Goal: Find specific fact: Find specific fact

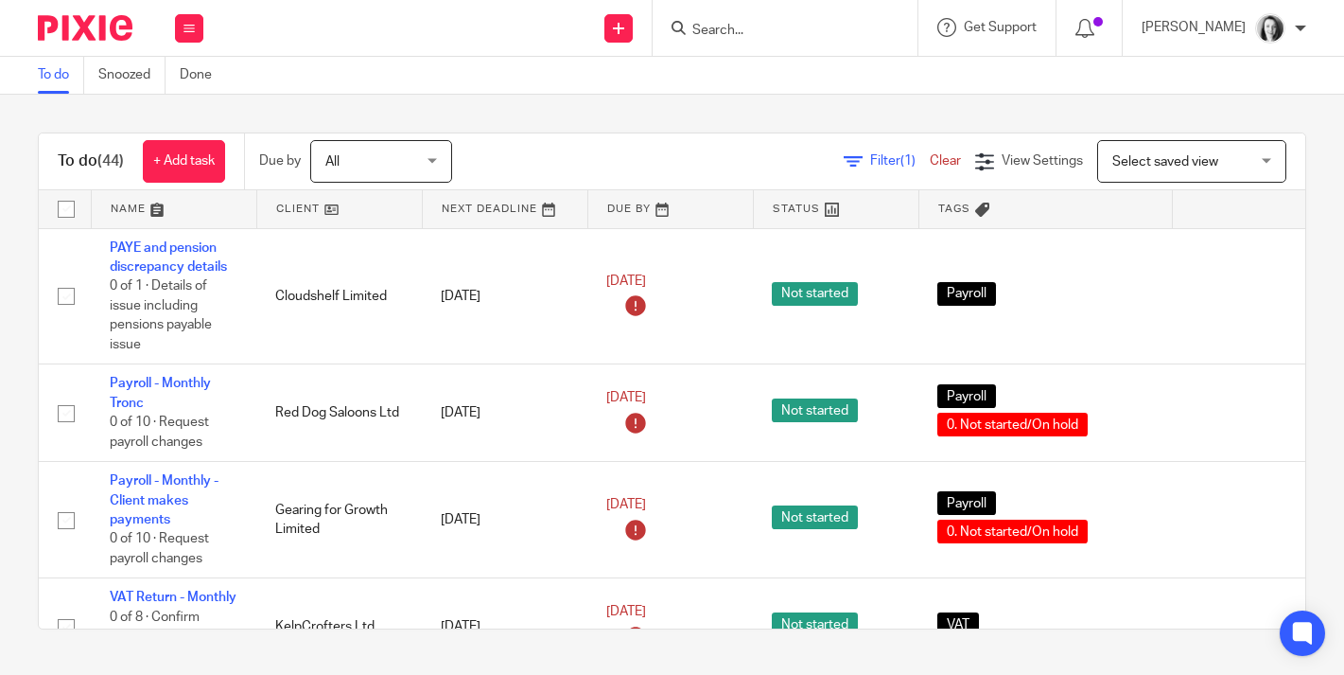
scroll to position [4523, 0]
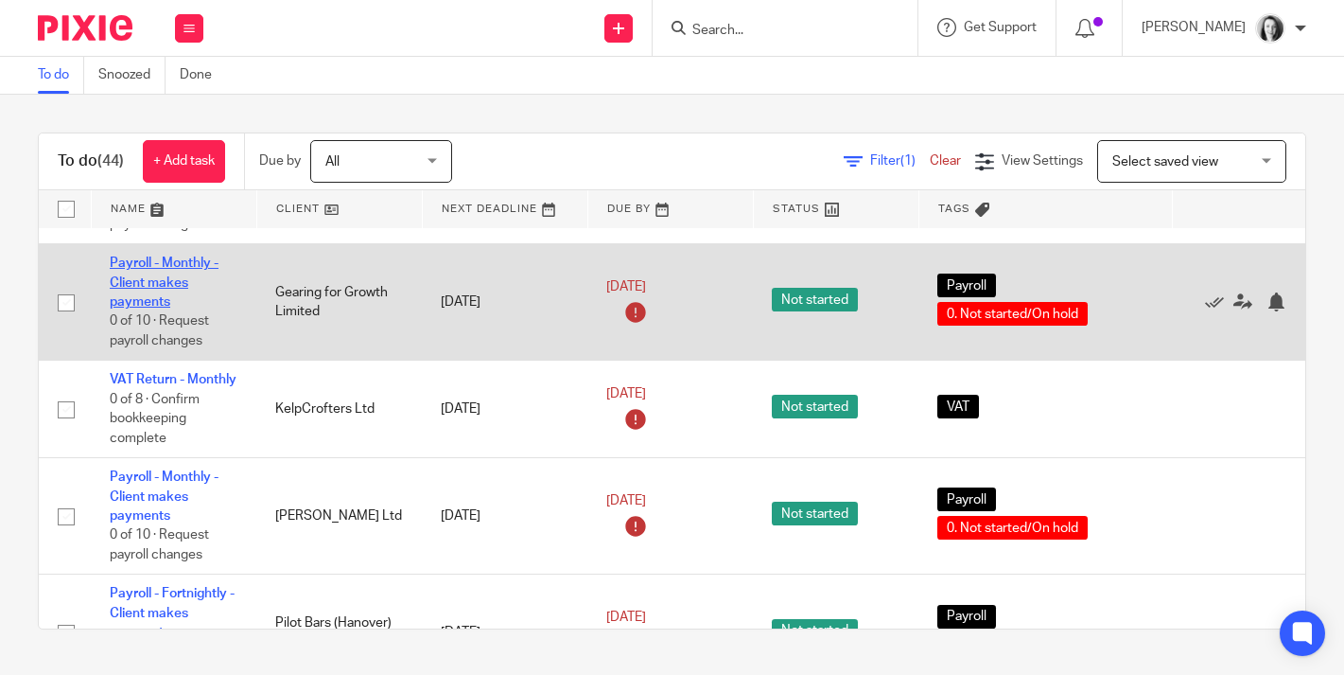
scroll to position [216, 0]
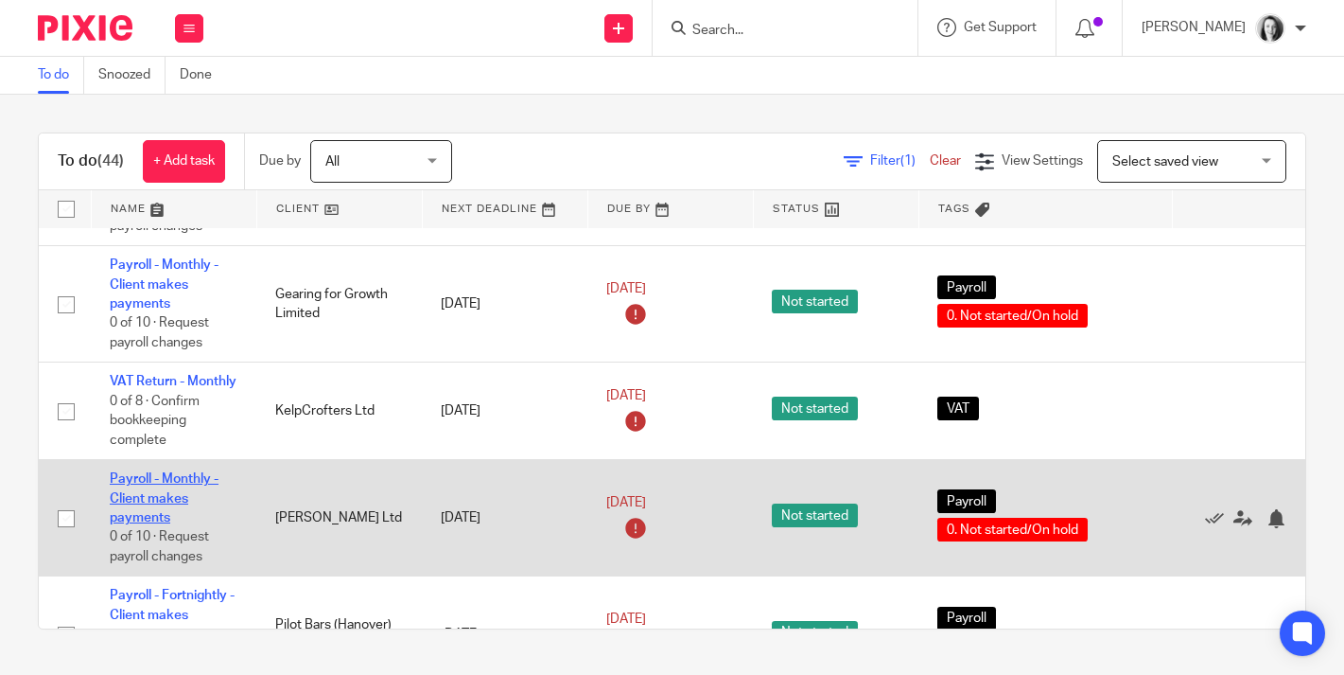
click at [173, 511] on link "Payroll - Monthly - Client makes payments" at bounding box center [164, 498] width 109 height 52
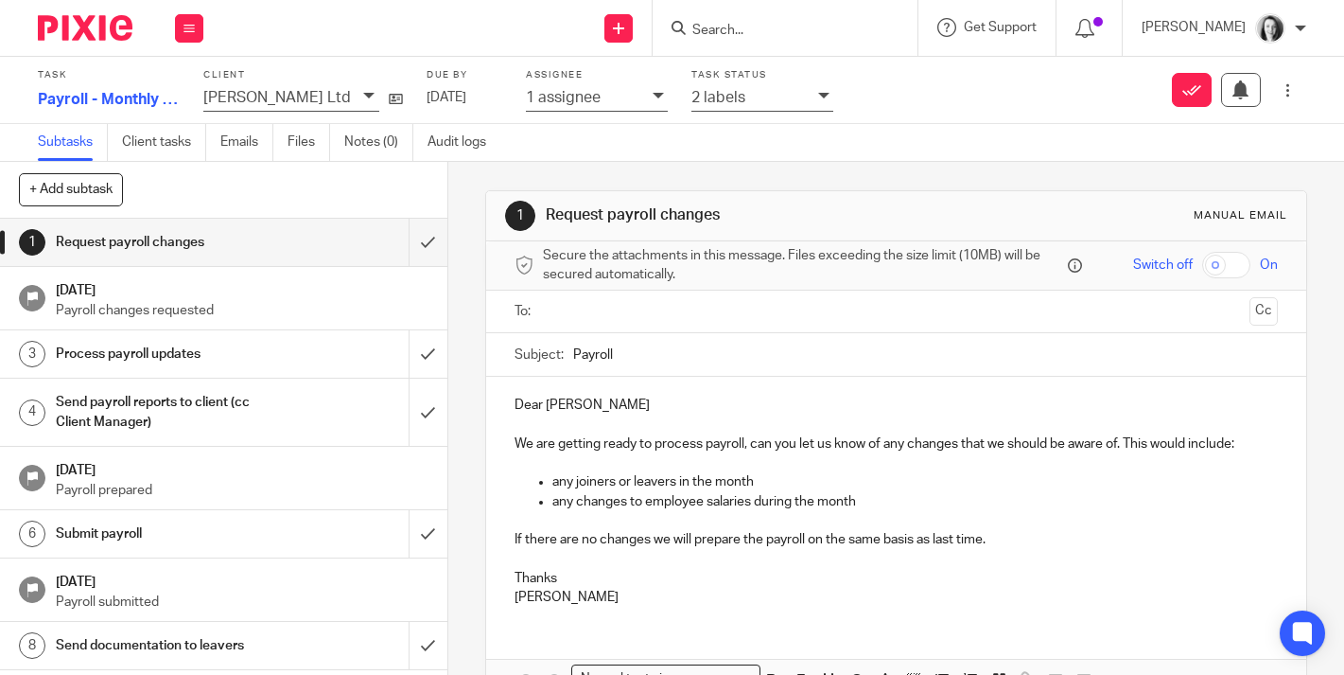
click at [818, 100] on icon at bounding box center [823, 95] width 11 height 11
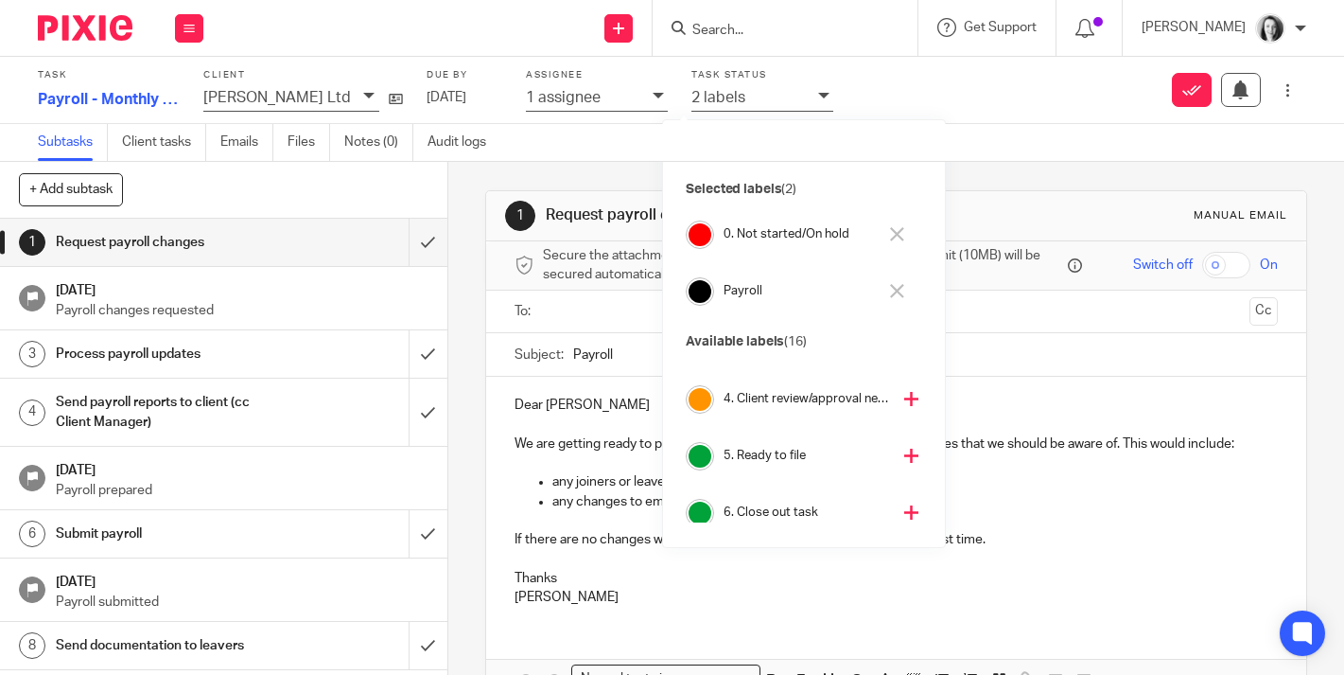
scroll to position [158, 0]
click at [905, 454] on icon at bounding box center [912, 455] width 14 height 14
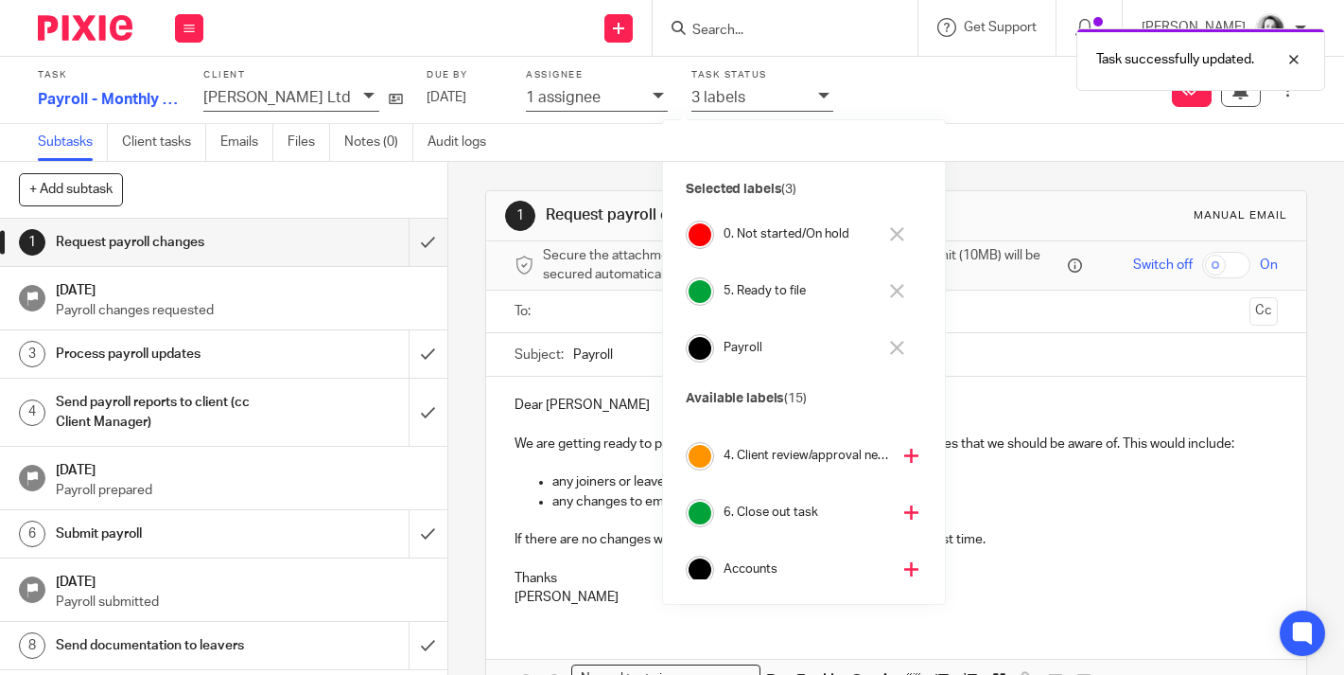
click at [899, 236] on icon at bounding box center [897, 234] width 14 height 14
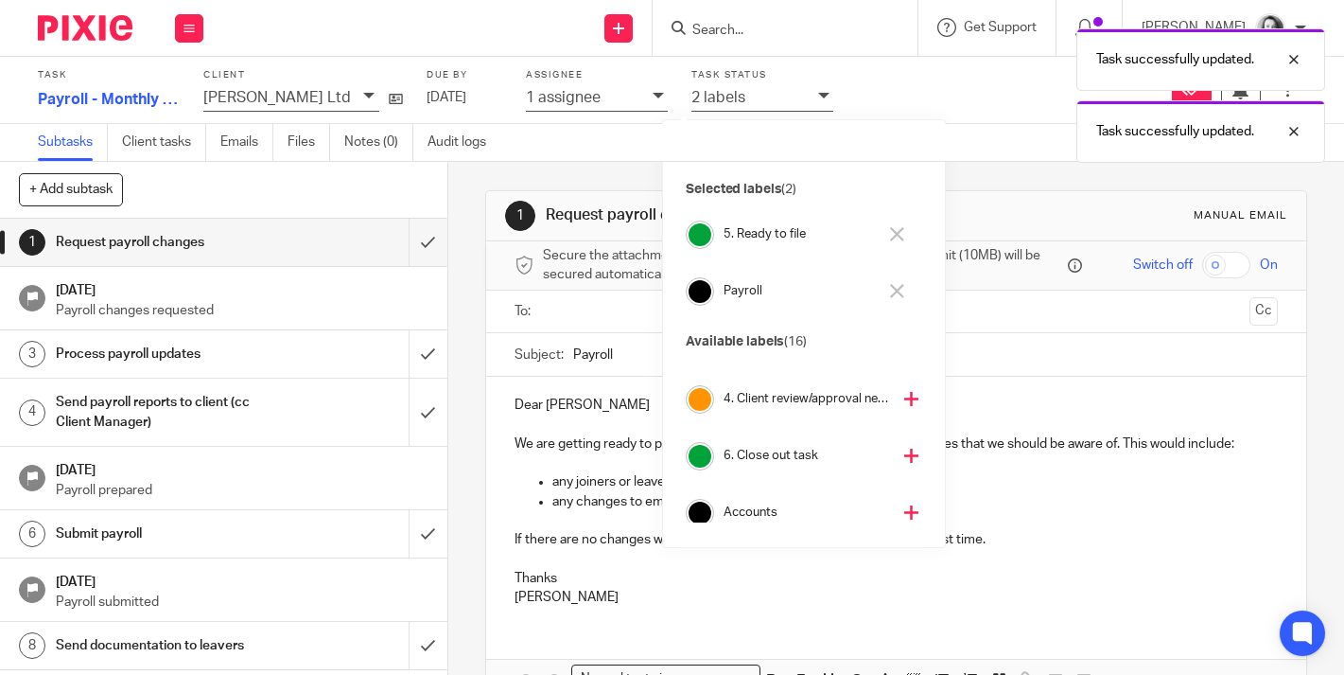
click at [620, 174] on div "1 Request payroll changes Manual email Secure the attachments in this message. …" at bounding box center [895, 476] width 821 height 628
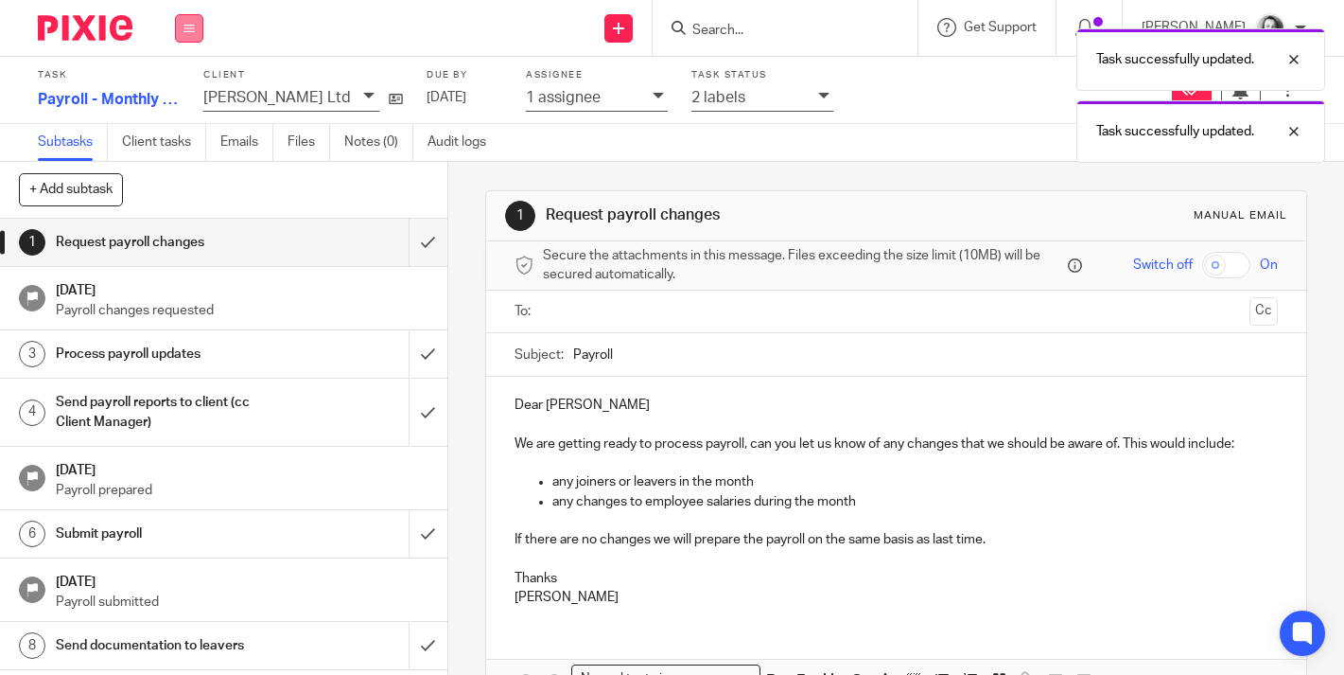
click at [184, 30] on icon at bounding box center [189, 28] width 11 height 11
click at [184, 85] on link "Work" at bounding box center [180, 87] width 33 height 13
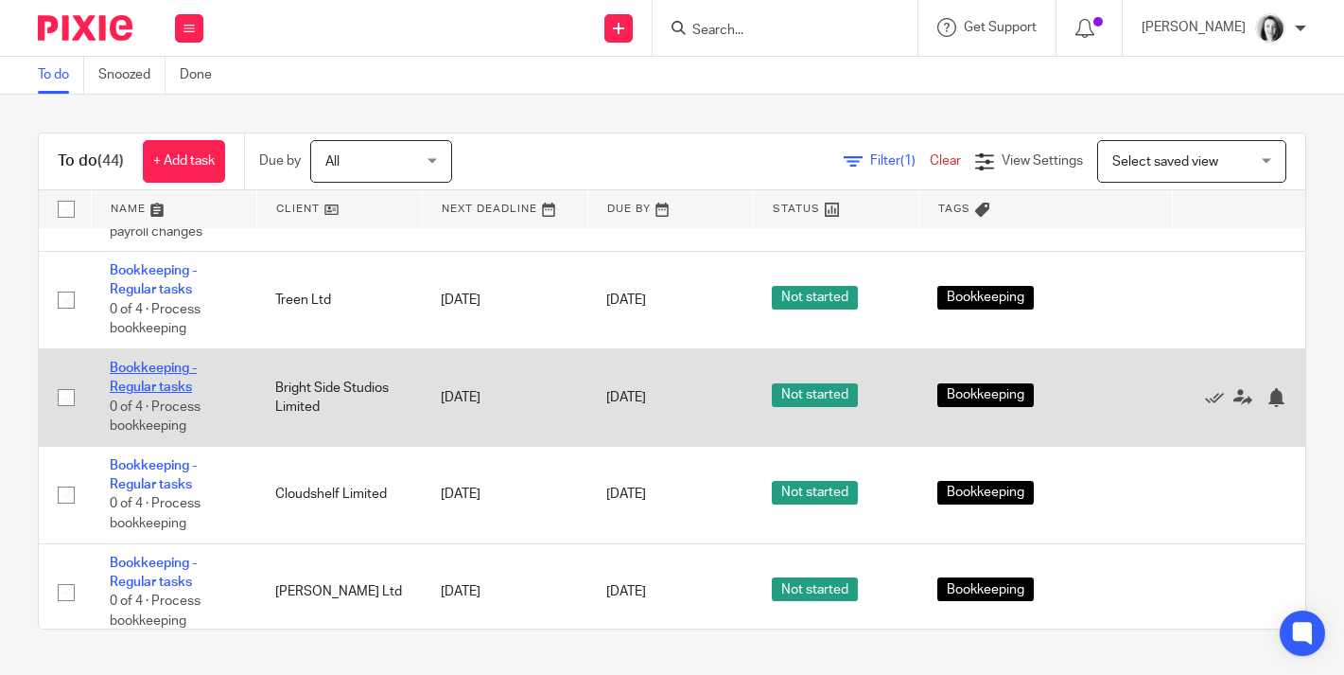
scroll to position [1380, 0]
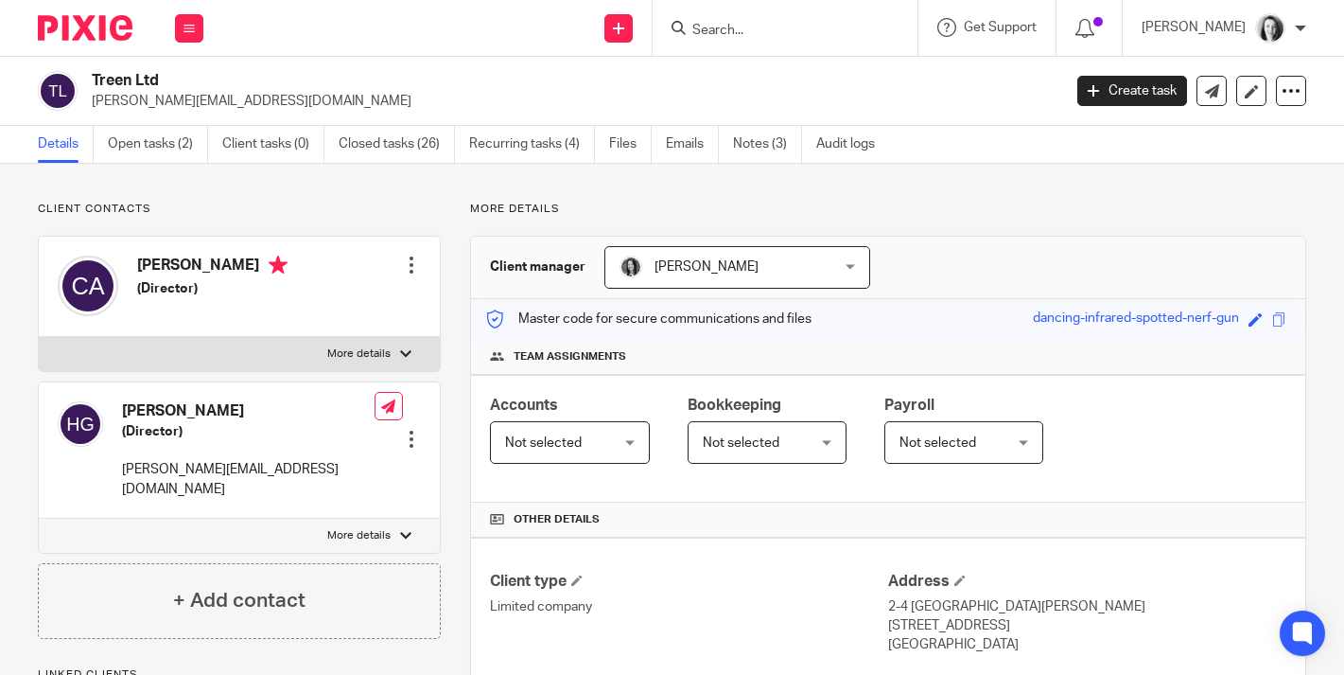
click at [813, 28] on input "Search" at bounding box center [776, 31] width 170 height 17
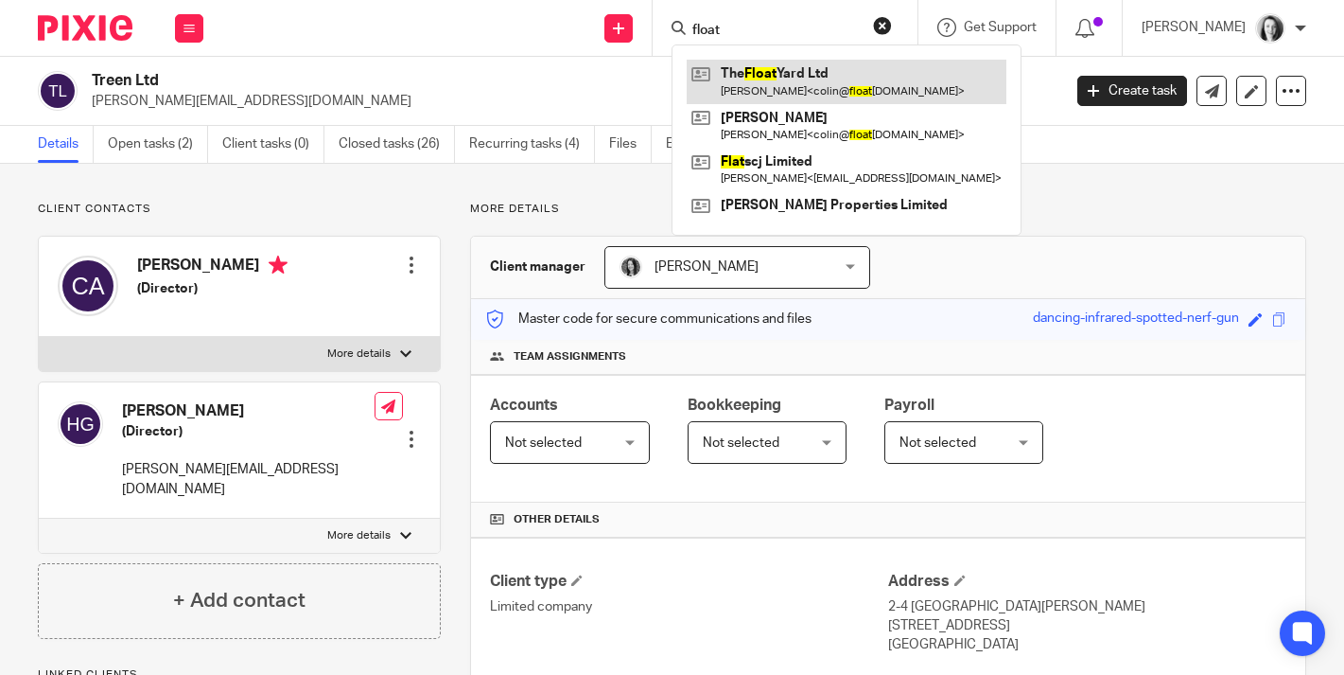
type input "float"
click at [745, 73] on link at bounding box center [847, 82] width 320 height 44
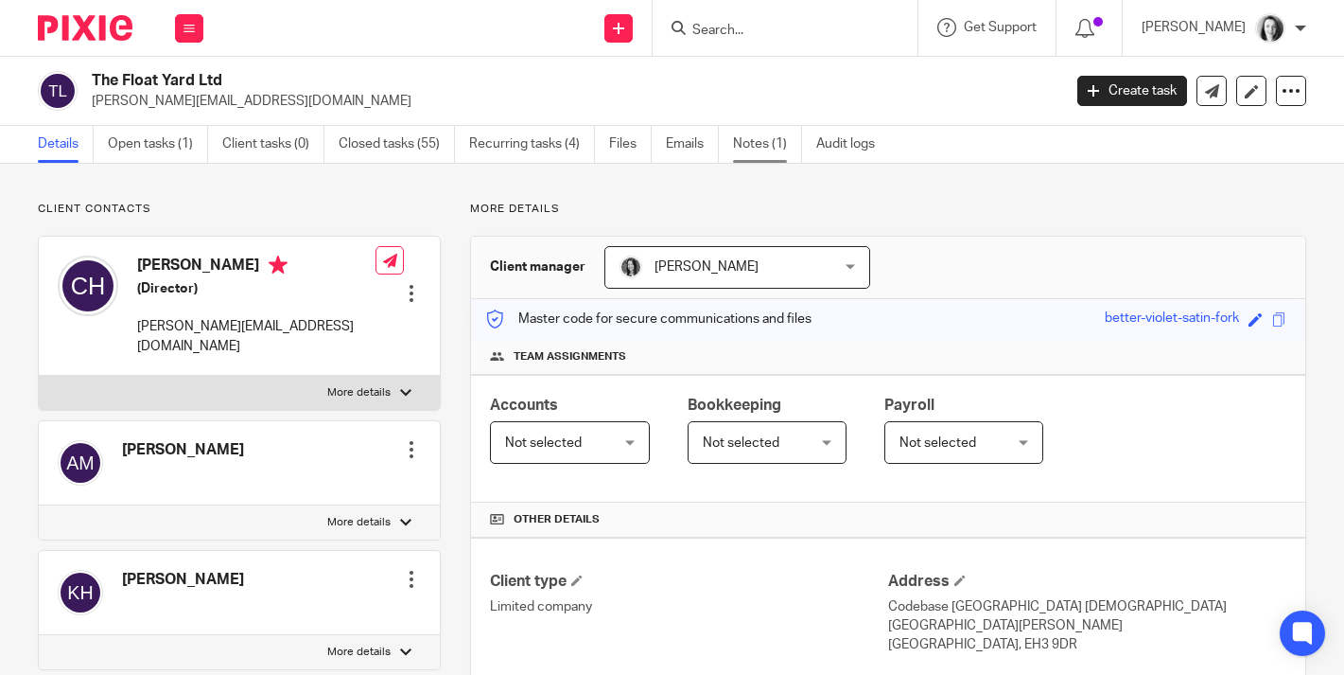
click at [760, 144] on link "Notes (1)" at bounding box center [767, 144] width 69 height 37
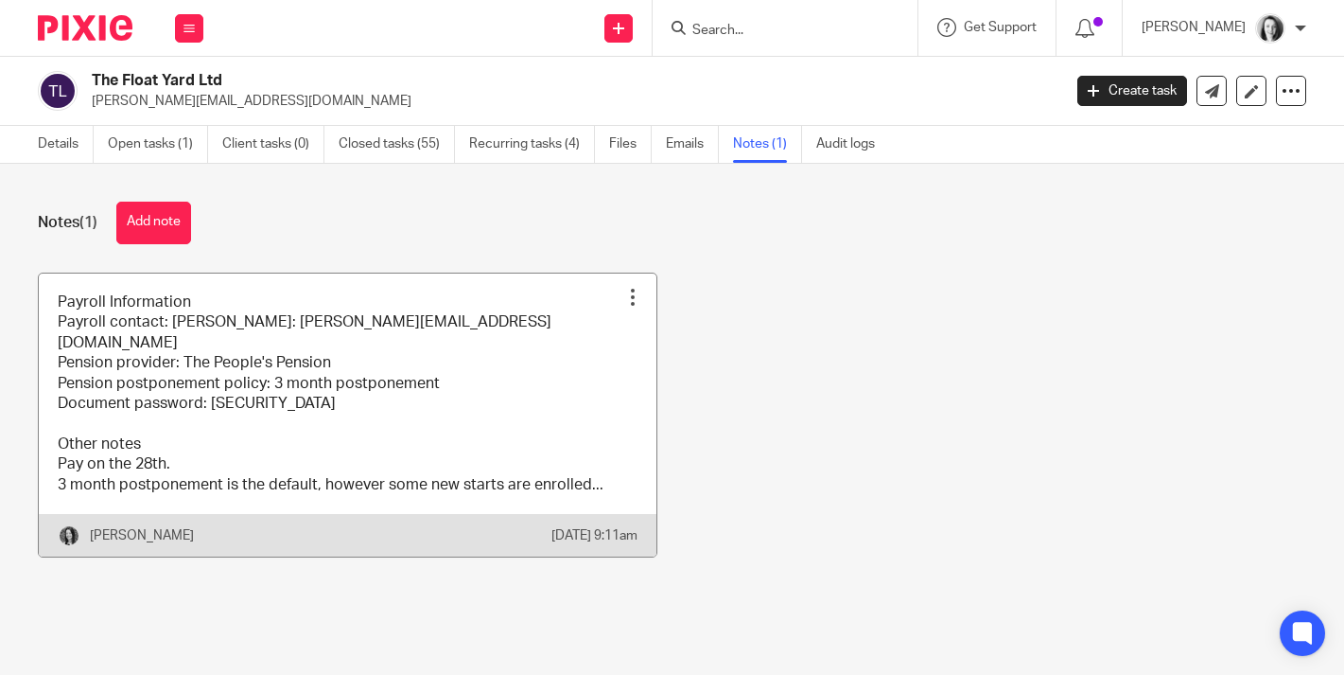
click at [263, 428] on link at bounding box center [348, 414] width 618 height 283
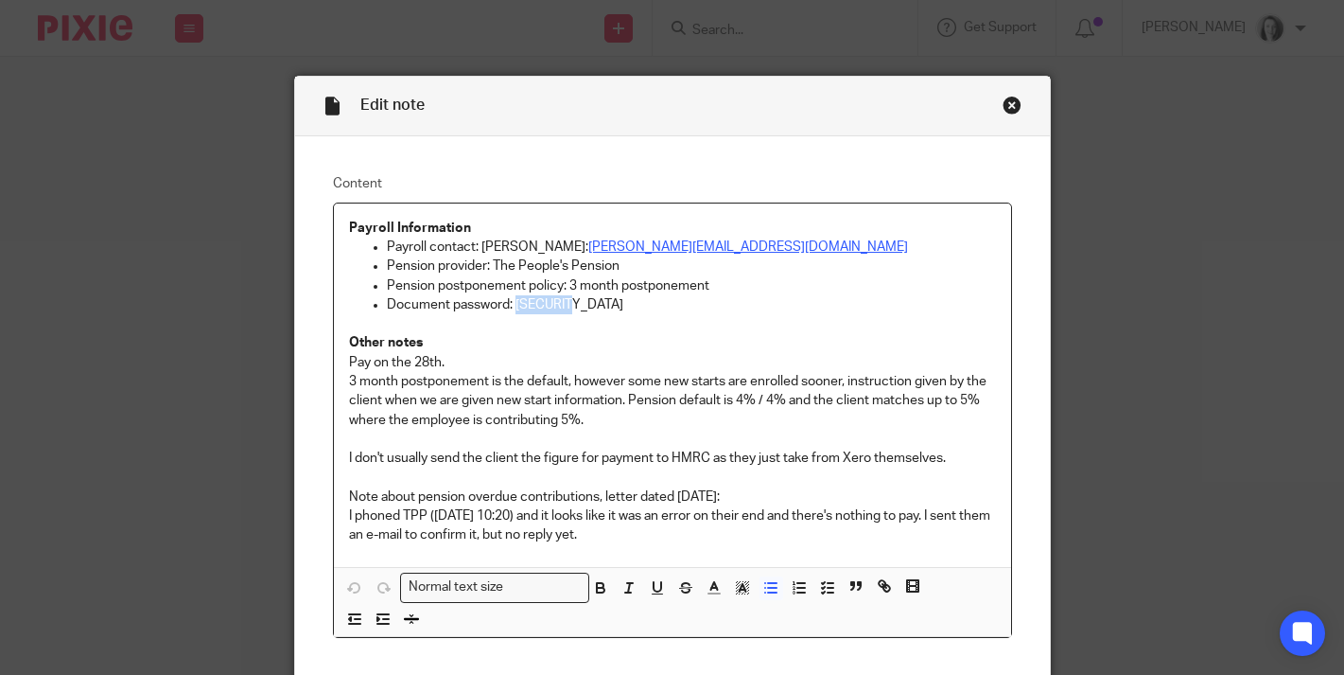
drag, startPoint x: 568, startPoint y: 309, endPoint x: 517, endPoint y: 309, distance: 51.1
click at [516, 309] on p "Document password: [SECURITY_DATA]" at bounding box center [691, 304] width 609 height 19
copy p "Float123"
click at [852, 347] on p "Other notes" at bounding box center [672, 333] width 647 height 39
drag, startPoint x: 567, startPoint y: 310, endPoint x: 518, endPoint y: 305, distance: 48.6
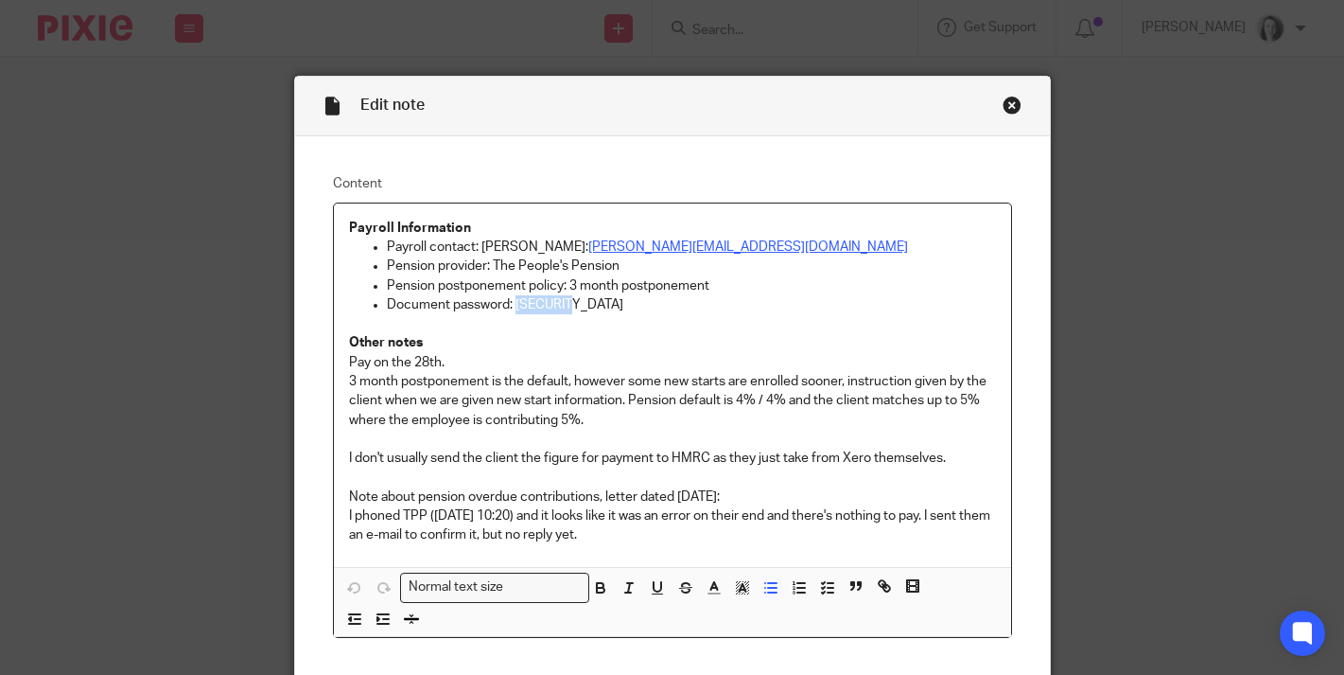
click at [518, 305] on p "Document password: [SECURITY_DATA]" at bounding box center [691, 304] width 609 height 19
copy p "Float123"
